Goal: Find specific page/section: Find specific page/section

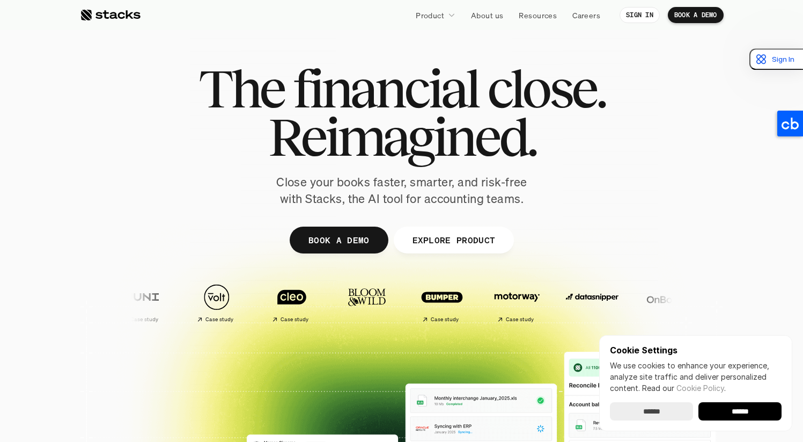
scroll to position [14, 0]
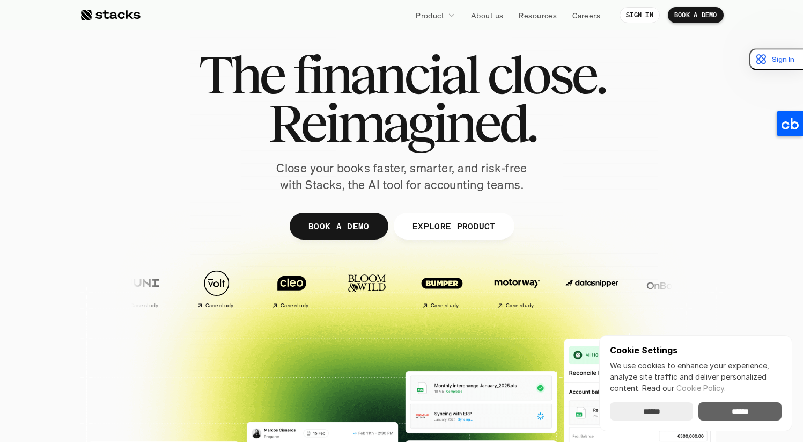
click at [750, 416] on input "******" at bounding box center [740, 411] width 83 height 18
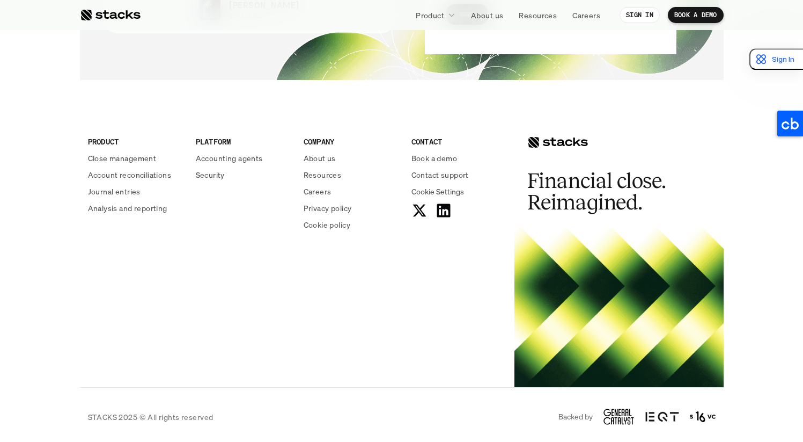
scroll to position [3898, 0]
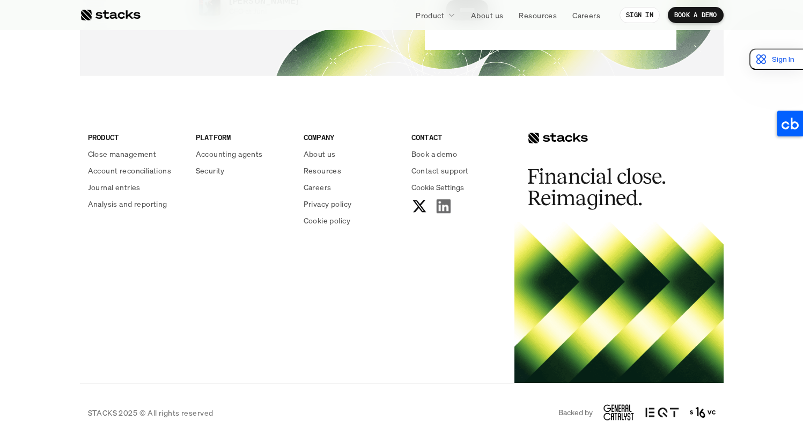
click at [442, 200] on use at bounding box center [443, 206] width 14 height 14
click at [602, 182] on h2 "Financial close. Reimagined." at bounding box center [608, 187] width 161 height 43
click at [677, 411] on img at bounding box center [663, 412] width 34 height 13
click at [610, 411] on icon at bounding box center [619, 412] width 31 height 16
click at [650, 413] on img at bounding box center [663, 412] width 34 height 13
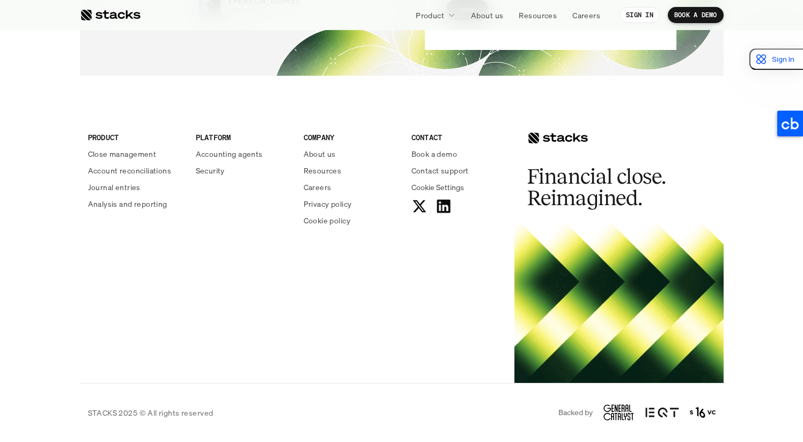
click at [712, 413] on img at bounding box center [703, 412] width 26 height 13
drag, startPoint x: 736, startPoint y: 411, endPoint x: 566, endPoint y: 408, distance: 169.6
click at [566, 408] on footer "PRODUCT Close management Account reconciliations Journal entries Analysis and r…" at bounding box center [401, 269] width 803 height 345
click at [545, 400] on div "STACKS 2025 © All rights reserved Backed by" at bounding box center [402, 412] width 644 height 59
click at [438, 204] on use at bounding box center [443, 206] width 14 height 14
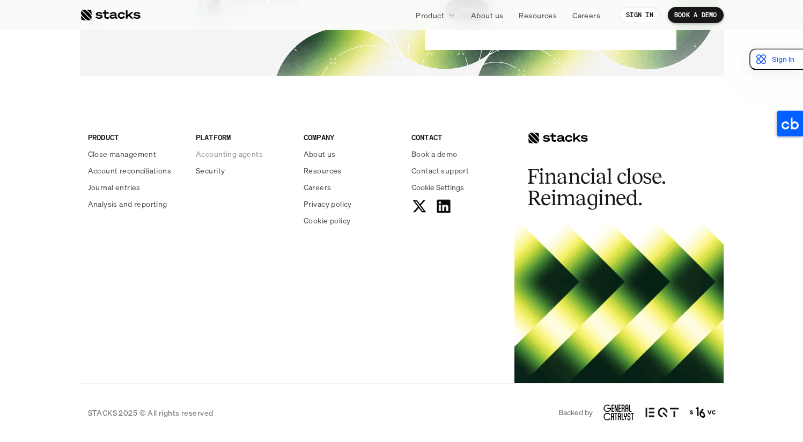
click at [223, 157] on p "Accounting agents" at bounding box center [229, 153] width 67 height 11
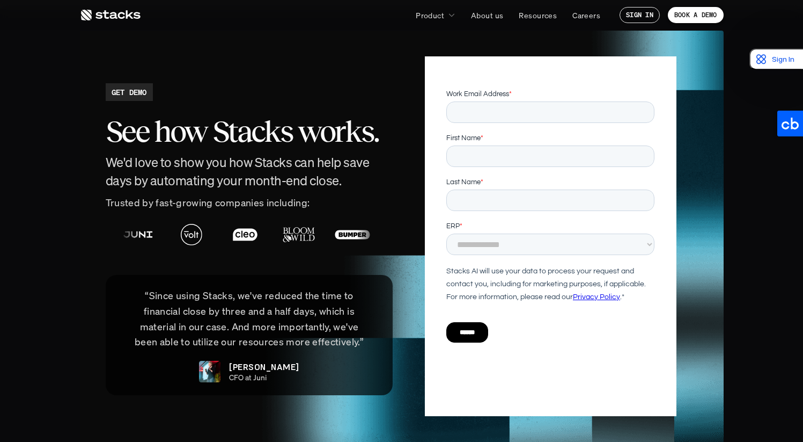
scroll to position [2288, 0]
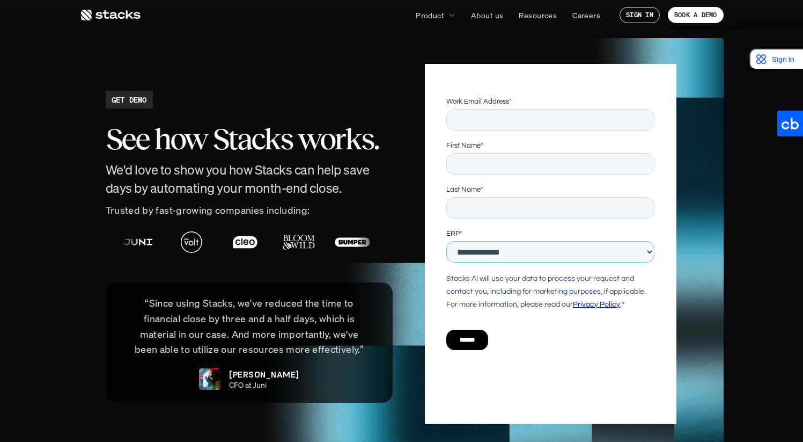
click at [477, 256] on select "**********" at bounding box center [550, 251] width 208 height 21
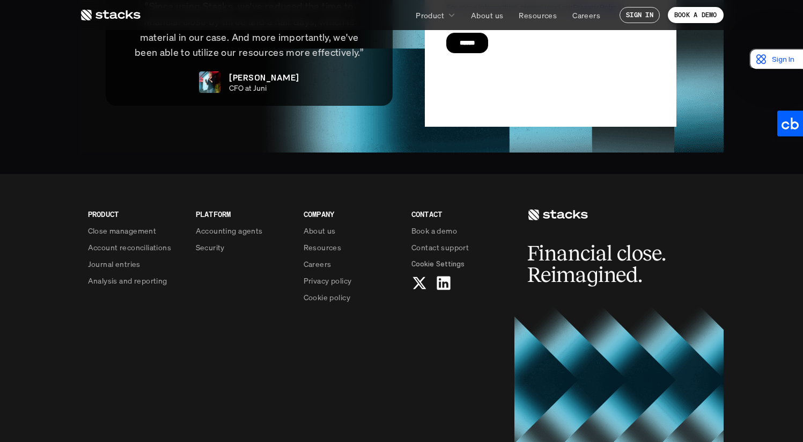
scroll to position [2635, 0]
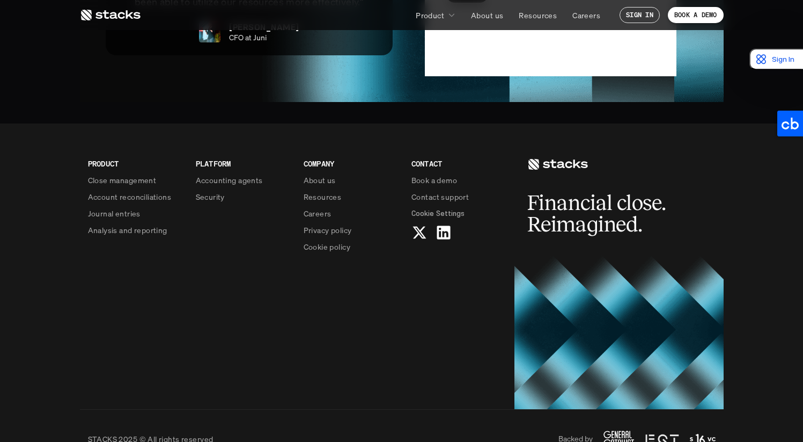
click at [569, 195] on h2 "Financial close. Reimagined." at bounding box center [608, 213] width 161 height 43
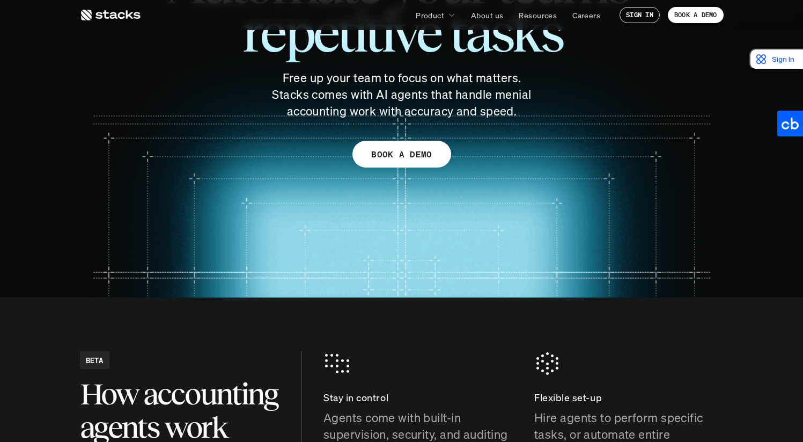
scroll to position [0, 0]
